Goal: Information Seeking & Learning: Learn about a topic

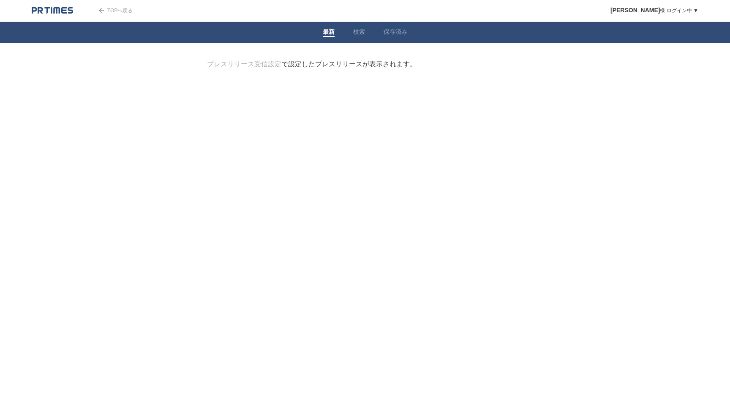
click at [326, 60] on div "プレスリリース受信設定 で設定したプレスリリースが表示されます。" at bounding box center [311, 64] width 209 height 9
drag, startPoint x: 359, startPoint y: 35, endPoint x: 366, endPoint y: 35, distance: 7.2
click at [359, 35] on link "検索" at bounding box center [359, 32] width 12 height 9
drag, startPoint x: 394, startPoint y: 36, endPoint x: 363, endPoint y: 36, distance: 30.4
click at [393, 35] on link "保存済み" at bounding box center [395, 32] width 24 height 9
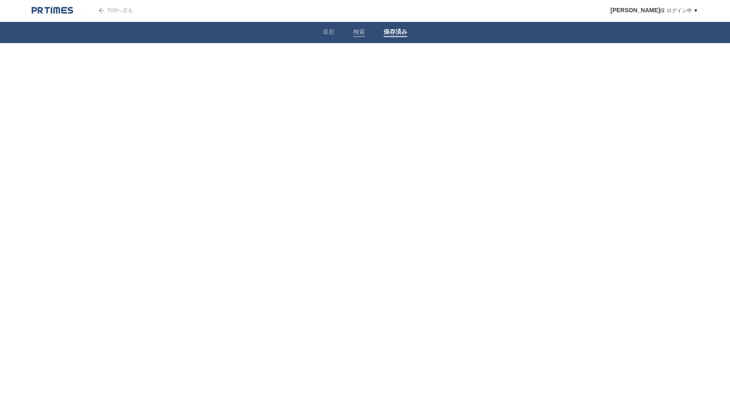
click at [340, 36] on li "最新" at bounding box center [328, 32] width 30 height 21
click at [336, 35] on li "最新" at bounding box center [328, 32] width 30 height 21
click at [334, 34] on link "最新" at bounding box center [329, 32] width 12 height 9
click at [63, 6] on img at bounding box center [52, 10] width 41 height 8
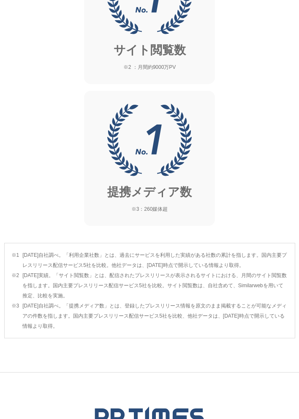
scroll to position [1287, 0]
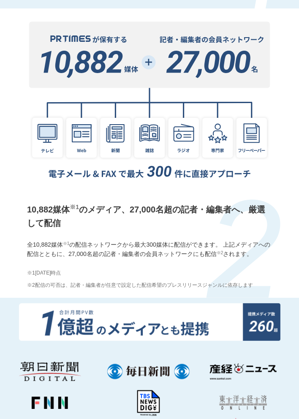
click at [118, 245] on p "全10,882媒体 ※1 の配信ネットワークから最大300媒体に配信ができます。 上記メディアへの配信とともに、27,000名超の記者・編集者の会員ネットワー…" at bounding box center [149, 249] width 245 height 19
click at [117, 245] on p "全10,882媒体 ※1 の配信ネットワークから最大300媒体に配信ができます。 上記メディアへの配信とともに、27,000名超の記者・編集者の会員ネットワー…" at bounding box center [149, 249] width 245 height 19
click at [118, 245] on p "全10,882媒体 ※1 の配信ネットワークから最大300媒体に配信ができます。 上記メディアへの配信とともに、27,000名超の記者・編集者の会員ネットワー…" at bounding box center [149, 249] width 245 height 19
click at [119, 245] on p "全10,882媒体 ※1 の配信ネットワークから最大300媒体に配信ができます。 上記メディアへの配信とともに、27,000名超の記者・編集者の会員ネットワー…" at bounding box center [149, 249] width 245 height 19
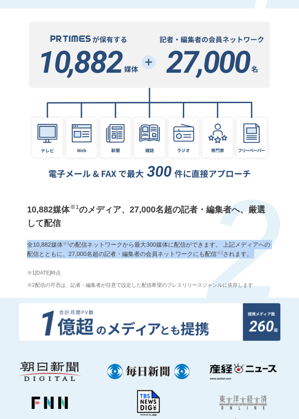
click at [119, 245] on p "全10,882媒体 ※1 の配信ネットワークから最大300媒体に配信ができます。 上記メディアへの配信とともに、27,000名超の記者・編集者の会員ネットワー…" at bounding box center [149, 249] width 245 height 19
click at [119, 246] on p "全10,882媒体 ※1 の配信ネットワークから最大300媒体に配信ができます。 上記メディアへの配信とともに、27,000名超の記者・編集者の会員ネットワー…" at bounding box center [149, 249] width 245 height 19
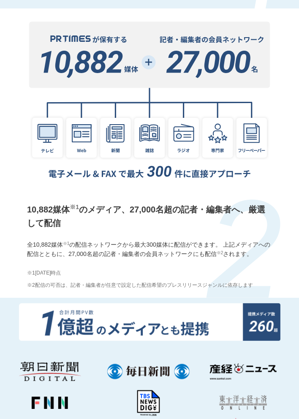
click at [224, 283] on span "配信の可否は、記者・編集者が任意で設定した配信希望のプレスリリースジャンルに依存します" at bounding box center [144, 285] width 218 height 8
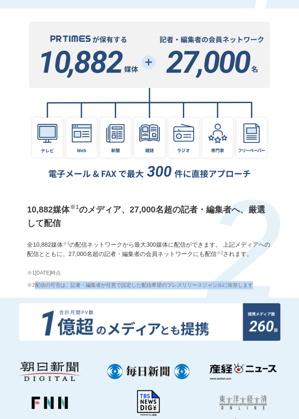
click at [224, 283] on span "配信の可否は、記者・編集者が任意で設定した配信希望のプレスリリースジャンルに依存します" at bounding box center [144, 285] width 218 height 8
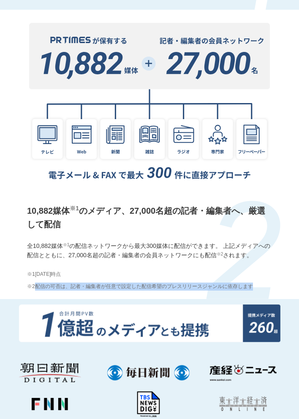
scroll to position [1285, 0]
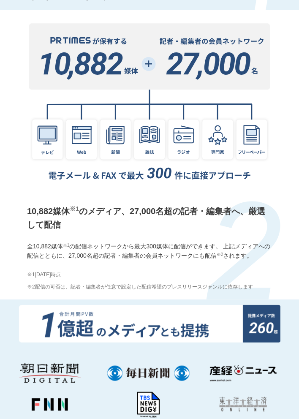
click at [228, 281] on div "10,882媒体 ※1 のメディア、27,000名超の記者・編集者へ、厳選して配信 全10,882媒体 ※1 の配信ネットワークから最大300媒体に配信ができ…" at bounding box center [149, 247] width 253 height 95
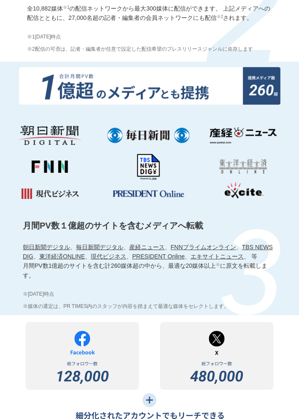
scroll to position [1522, 0]
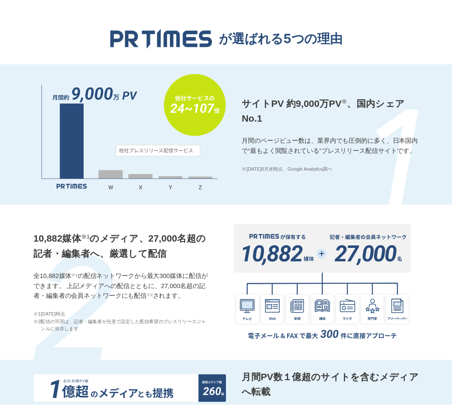
scroll to position [655, 0]
